Goal: Navigation & Orientation: Find specific page/section

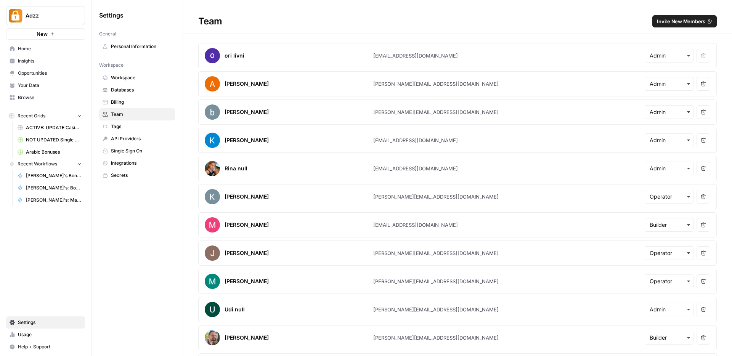
click at [30, 47] on span "Home" at bounding box center [50, 48] width 64 height 7
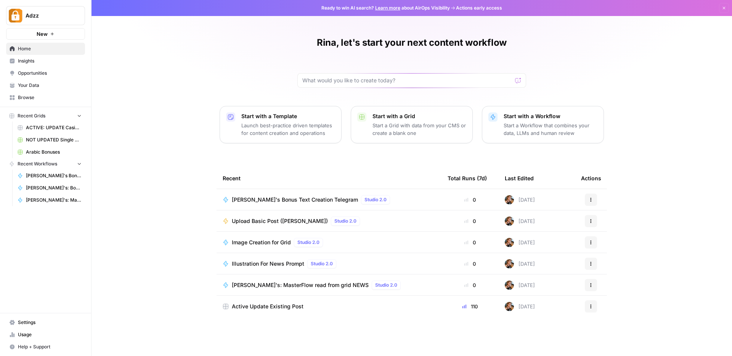
click at [22, 94] on span "Browse" at bounding box center [50, 97] width 64 height 7
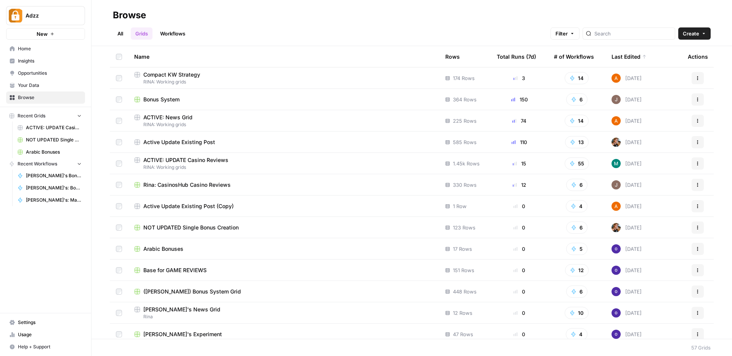
click at [293, 80] on span "RINA: Working grids" at bounding box center [283, 81] width 299 height 7
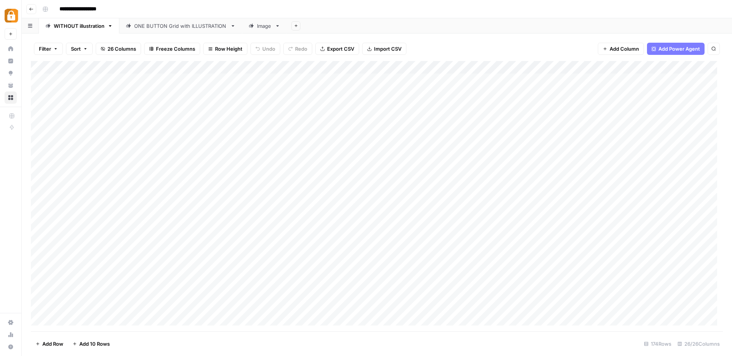
click at [166, 28] on div "ONE BUTTON Grid with ILLUSTRATION" at bounding box center [180, 26] width 93 height 8
click at [10, 99] on icon at bounding box center [10, 97] width 5 height 5
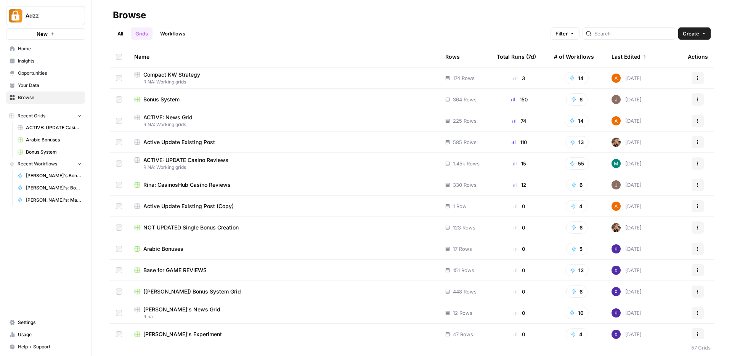
click at [180, 37] on link "Workflows" at bounding box center [172, 33] width 34 height 12
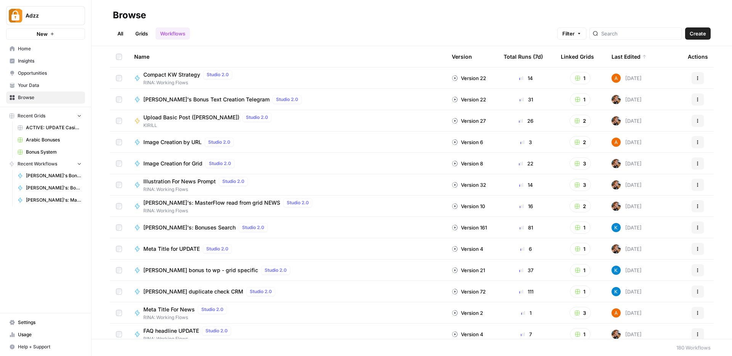
click at [181, 79] on span "RINA: Working Flows" at bounding box center [189, 82] width 92 height 7
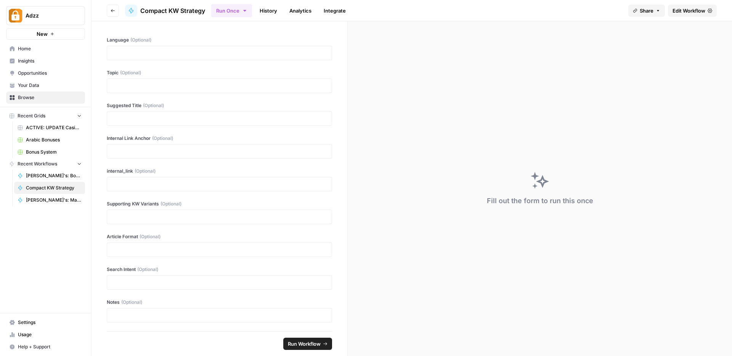
click at [678, 13] on span "Edit Workflow" at bounding box center [688, 11] width 33 height 8
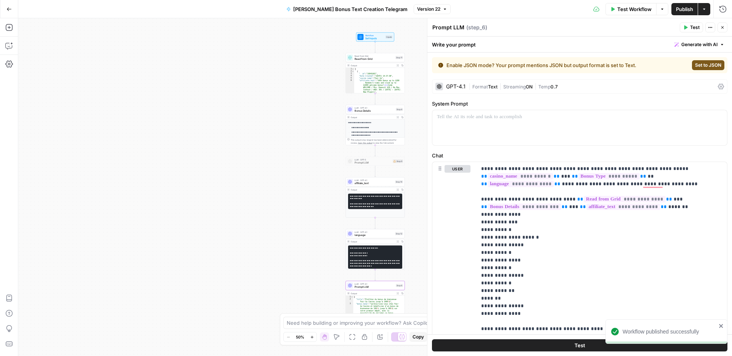
scroll to position [462, 0]
